Goal: Check status: Check status

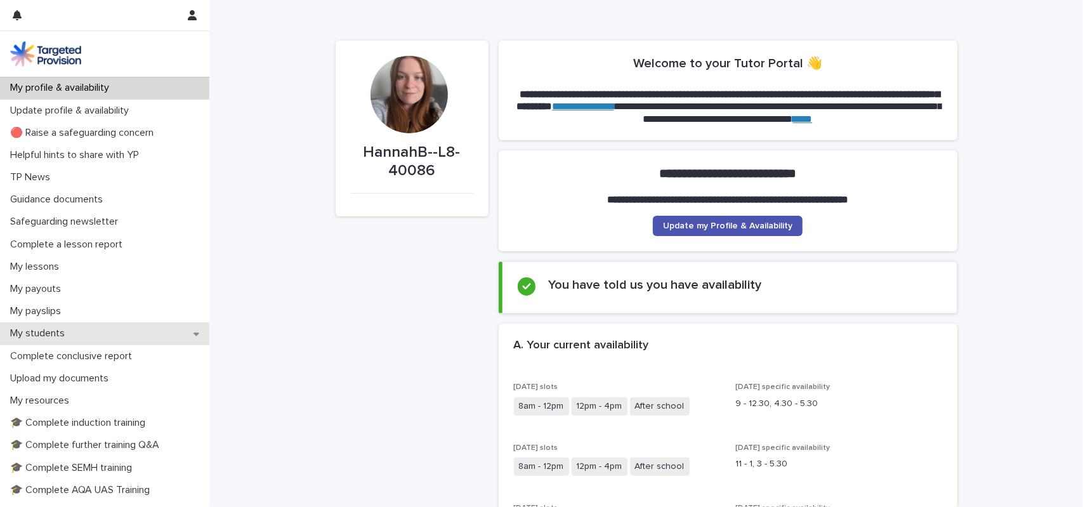
click at [75, 332] on div "My students" at bounding box center [104, 333] width 209 height 22
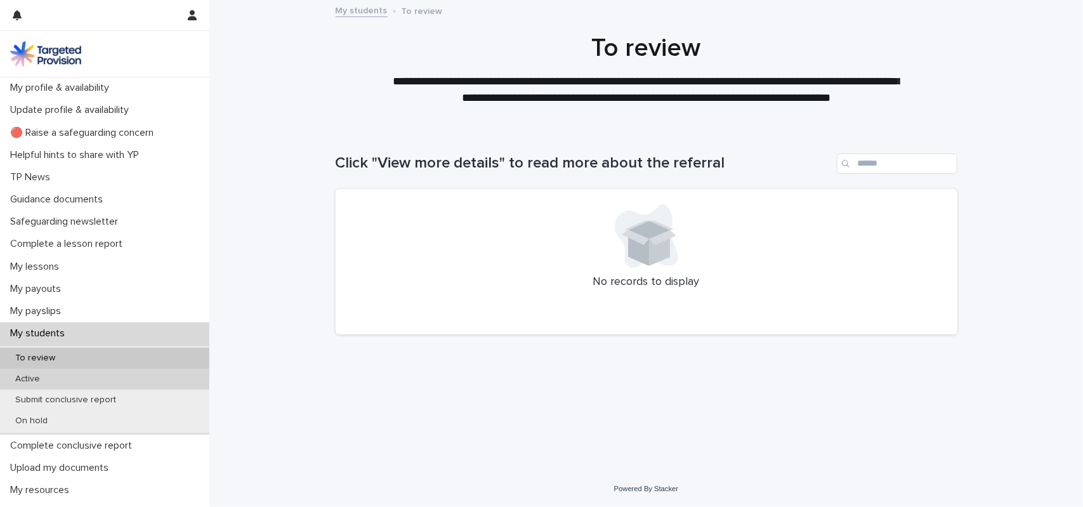
click at [100, 376] on div "Active" at bounding box center [104, 378] width 209 height 21
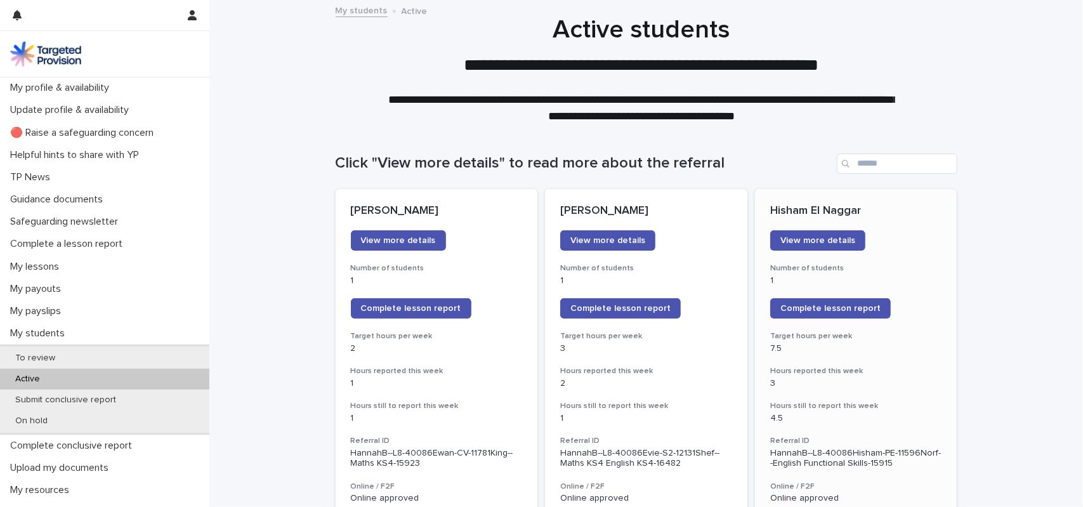
click at [917, 282] on p "1" at bounding box center [856, 280] width 172 height 11
